Goal: Navigation & Orientation: Go to known website

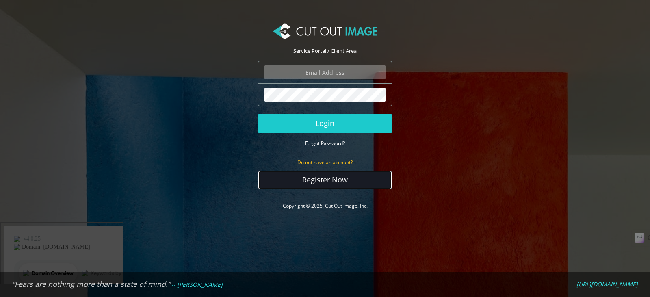
click at [318, 182] on link "Register Now" at bounding box center [325, 180] width 134 height 19
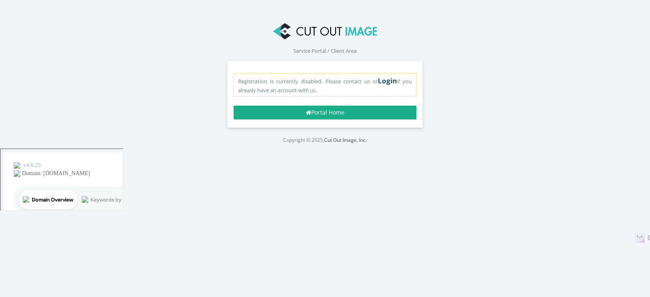
click at [387, 81] on link "Login" at bounding box center [387, 80] width 19 height 9
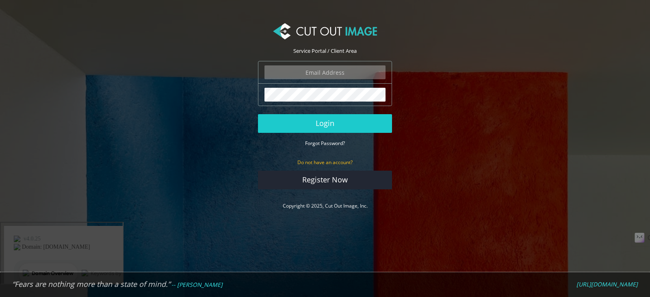
click at [301, 74] on input "email" at bounding box center [324, 72] width 121 height 14
